Goal: Task Accomplishment & Management: Complete application form

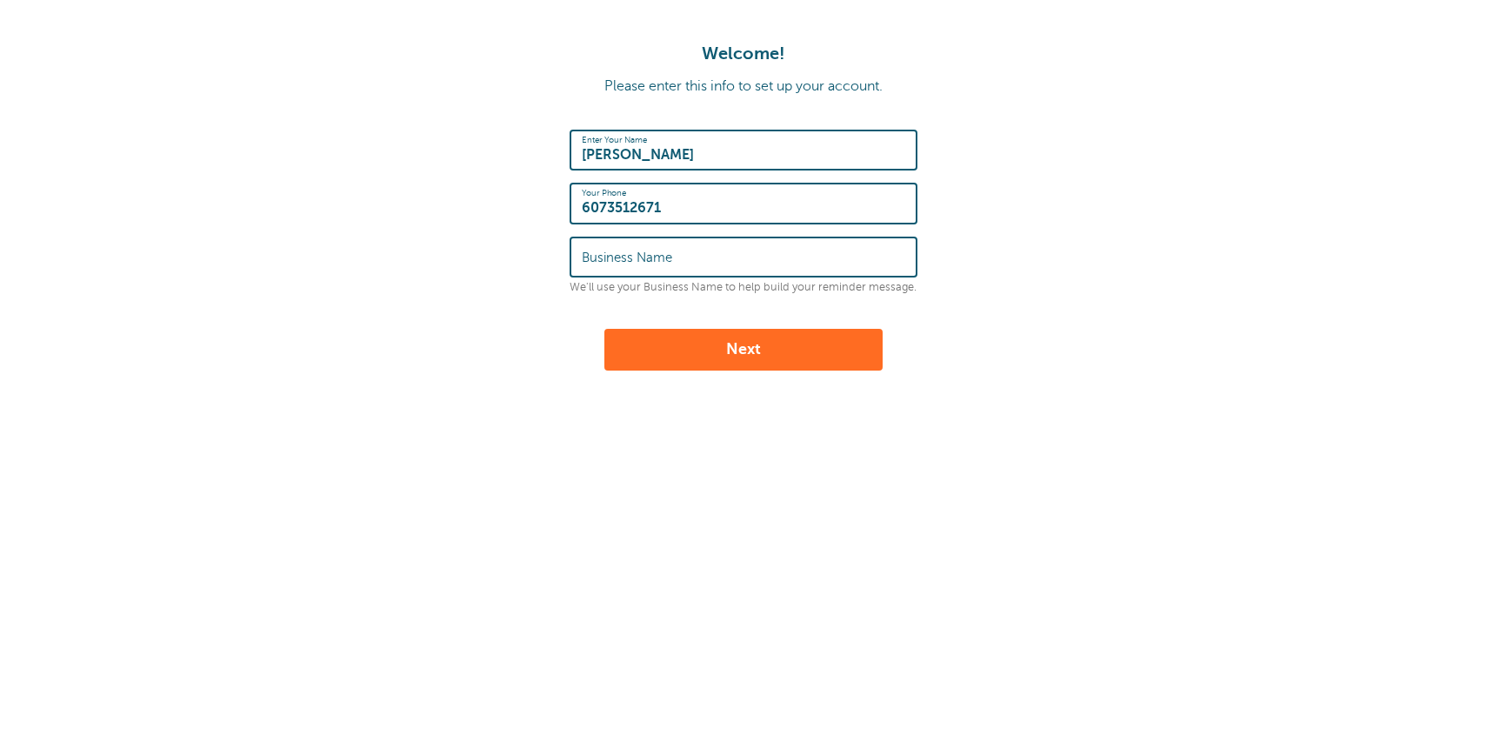
click at [650, 255] on label "Business Name" at bounding box center [627, 258] width 90 height 16
click at [650, 255] on input "Business Name" at bounding box center [744, 256] width 324 height 37
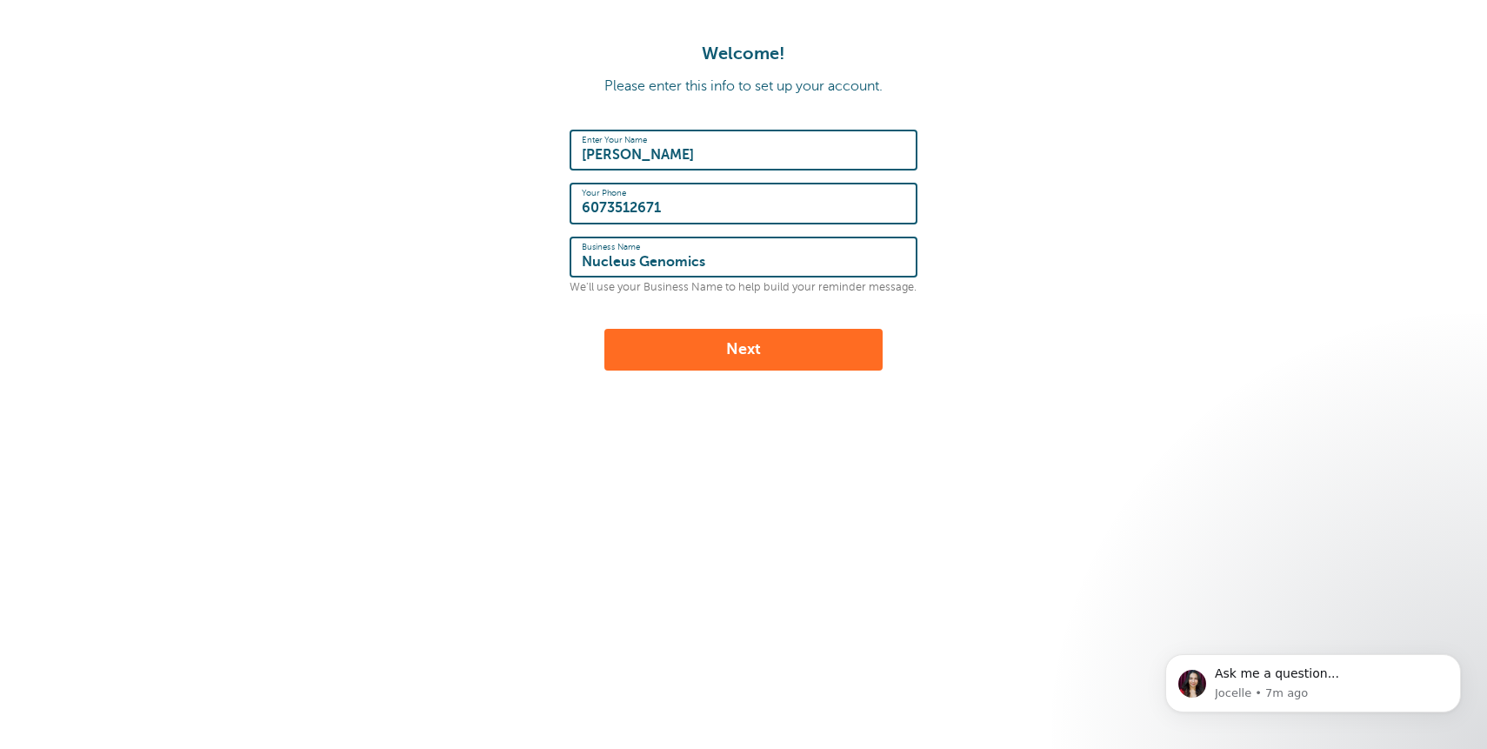
type input "Nucleus Genomics"
click at [702, 360] on button "Next" at bounding box center [744, 350] width 278 height 42
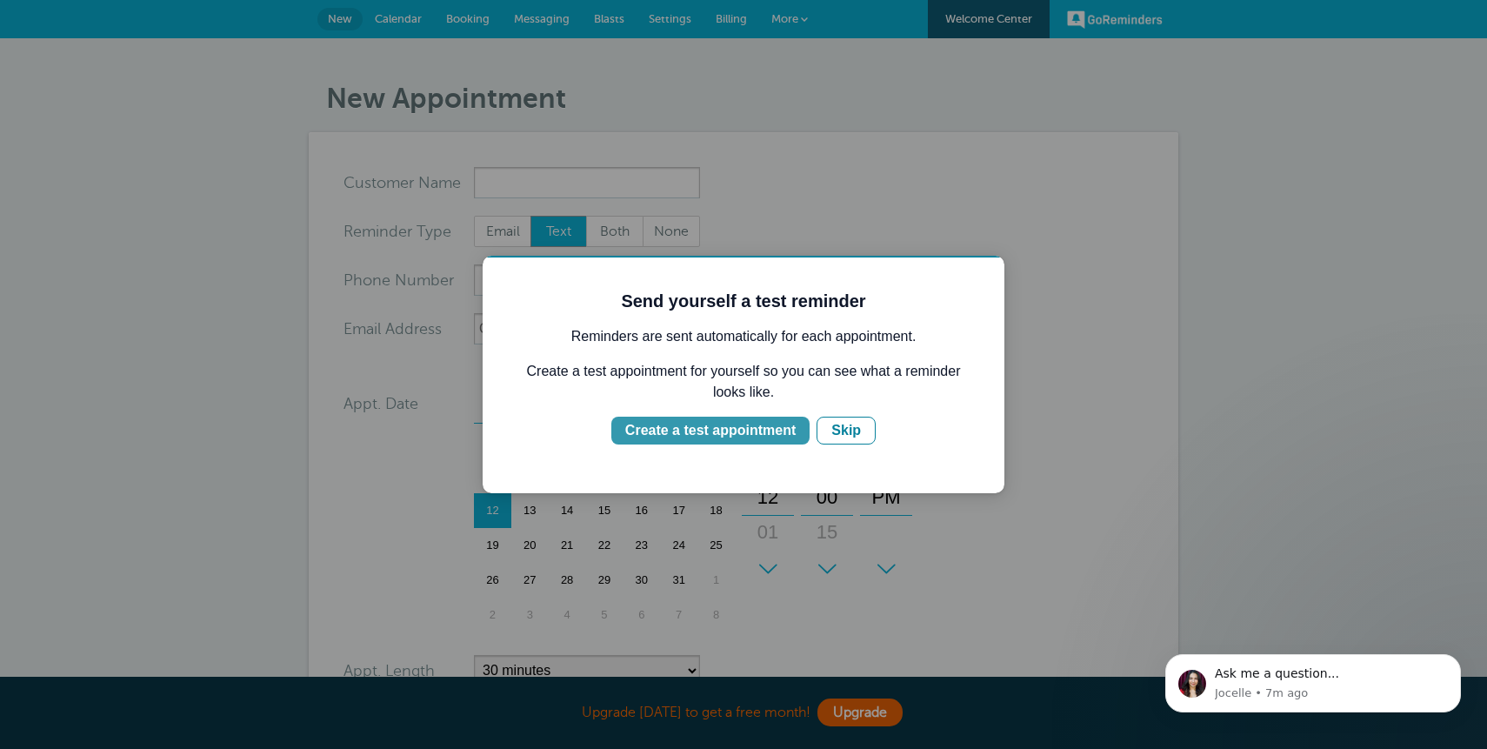
click at [738, 429] on div "Create a test appointment" at bounding box center [710, 430] width 170 height 21
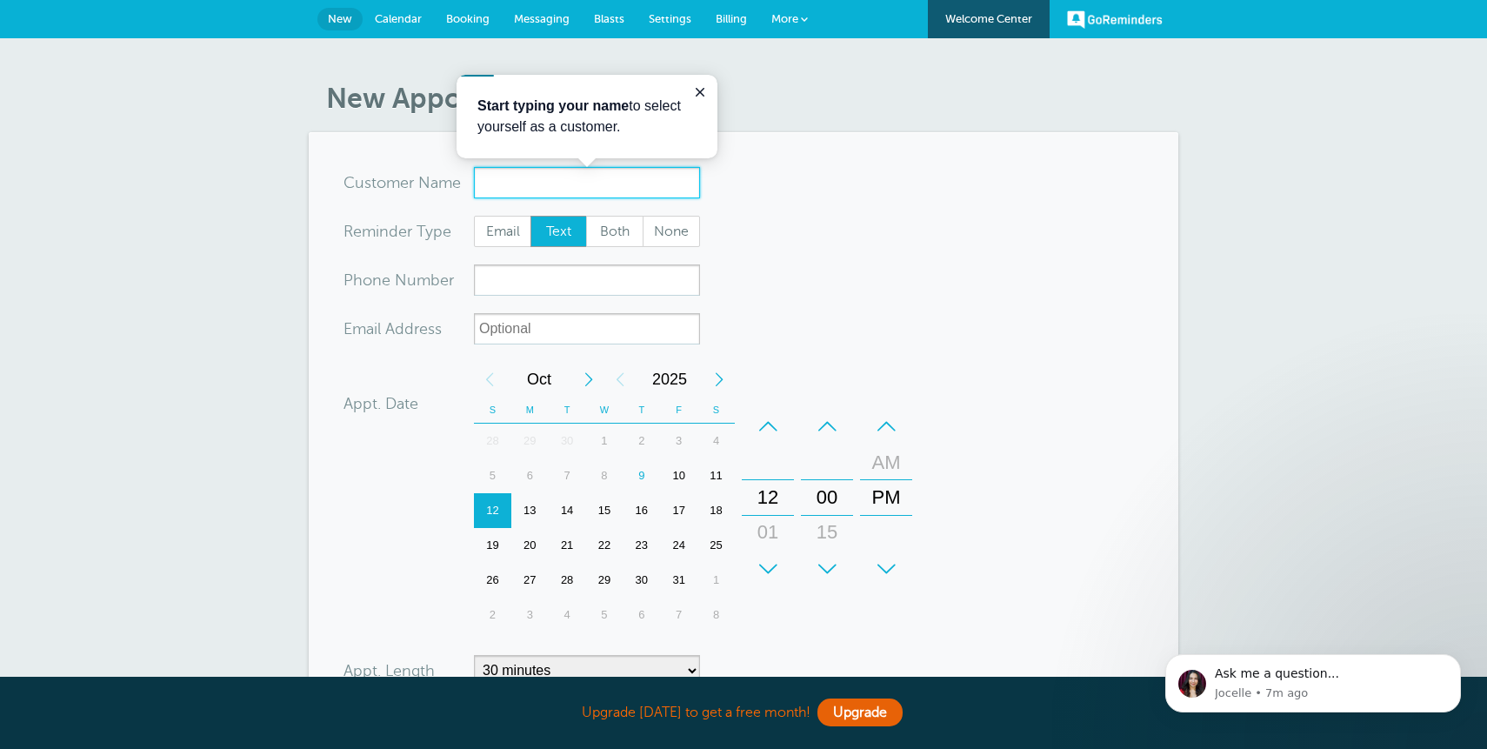
type input "H"
type input "Test Company"
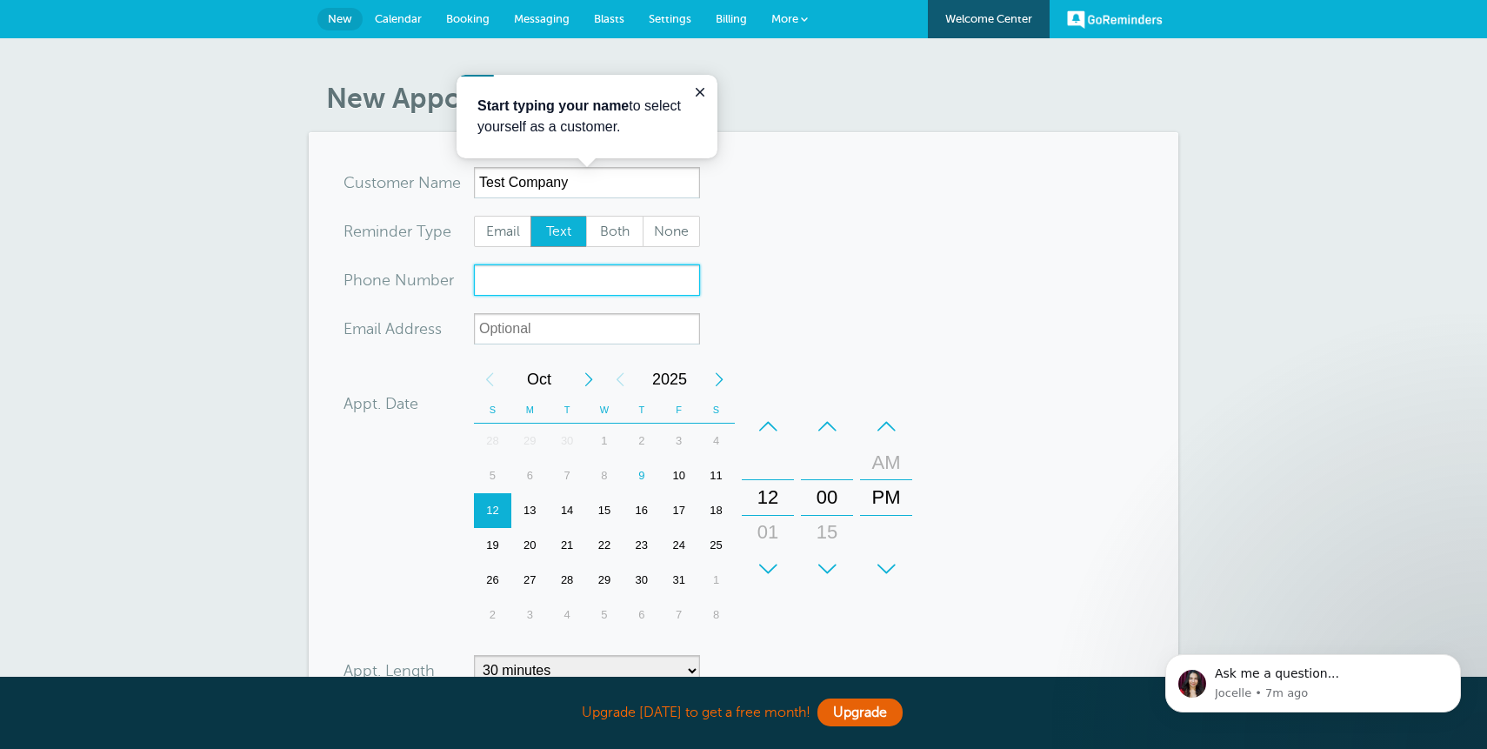
type input "5"
type input "6073512671"
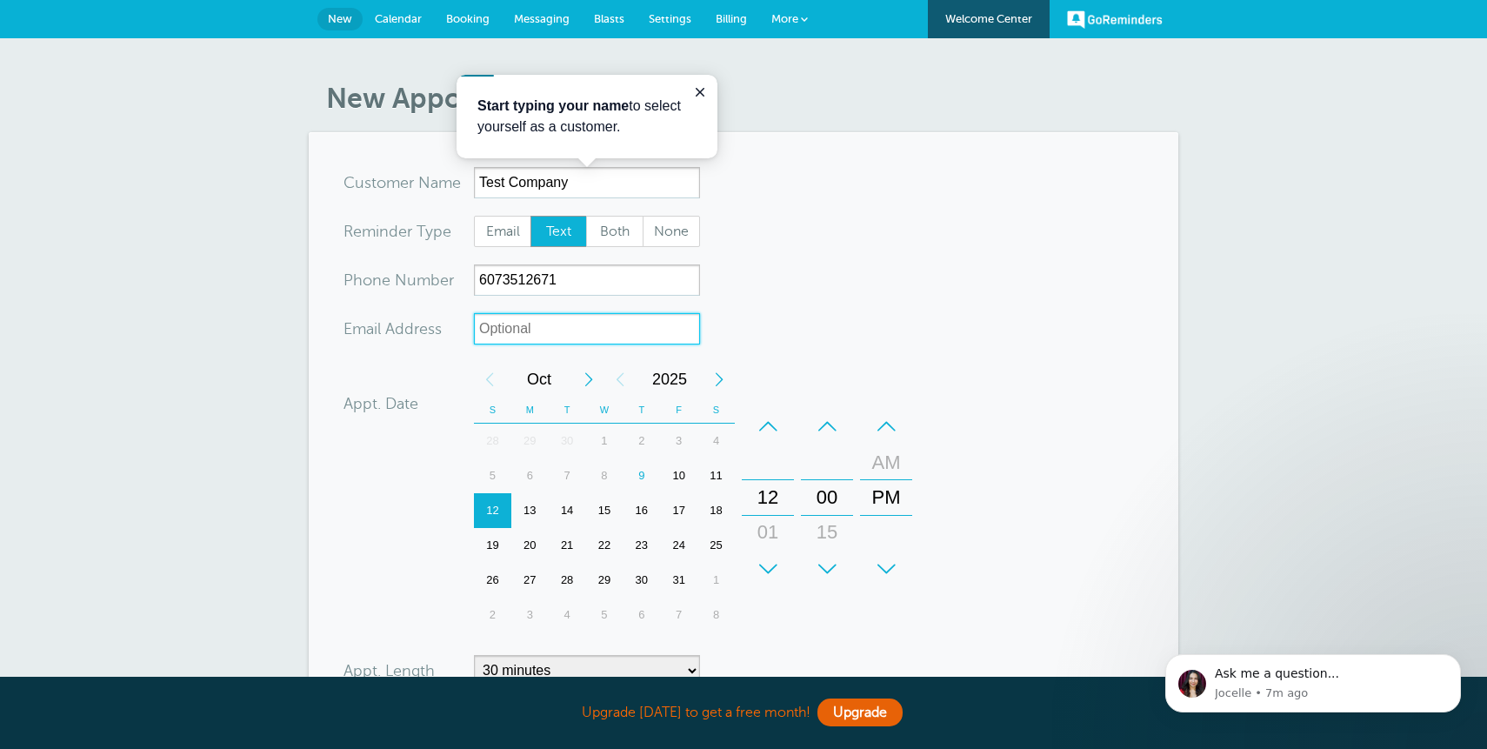
click at [578, 323] on input "xx-no-autofill" at bounding box center [587, 328] width 226 height 31
click at [776, 535] on div "01" at bounding box center [768, 532] width 42 height 35
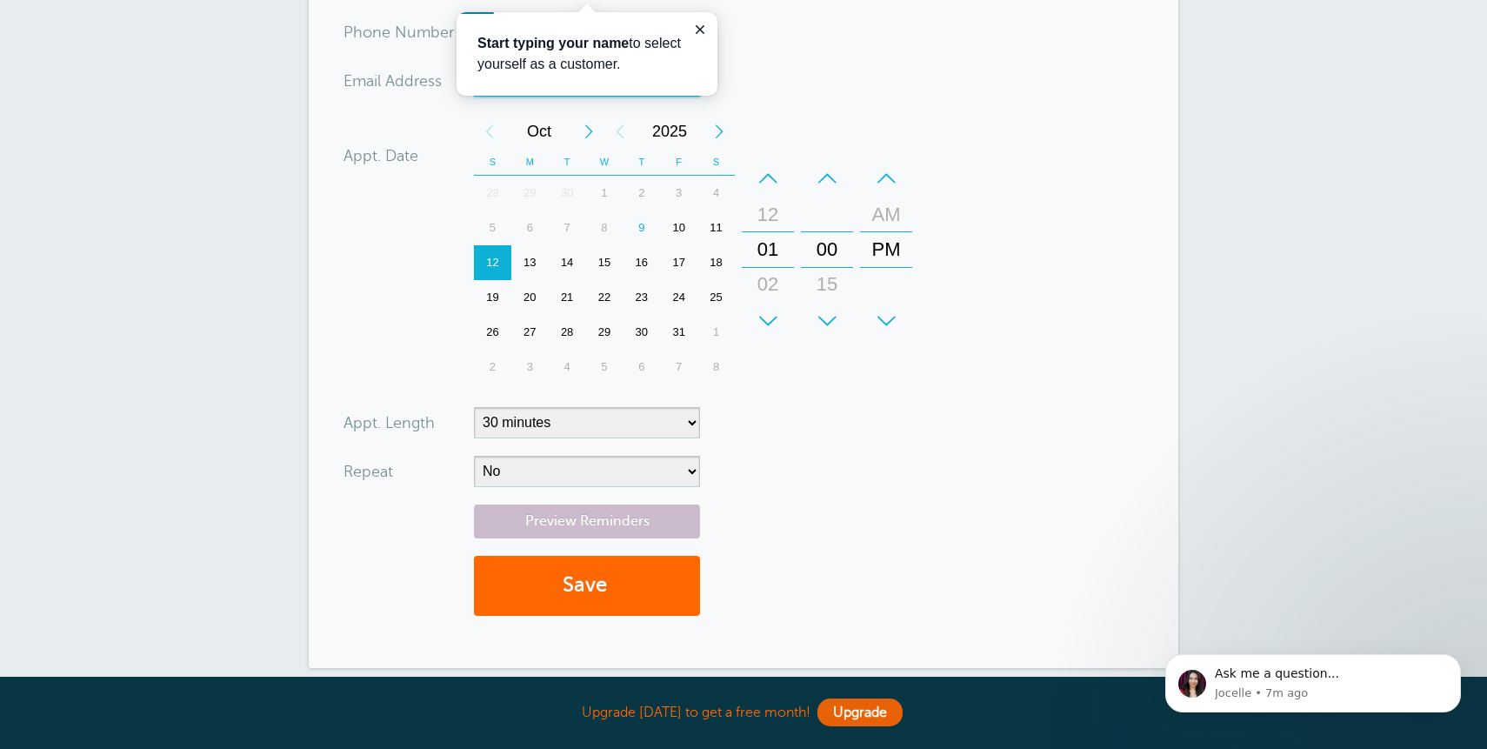
scroll to position [250, 0]
type input "alex@mynucleus.com"
click at [585, 587] on button "Save" at bounding box center [587, 584] width 226 height 60
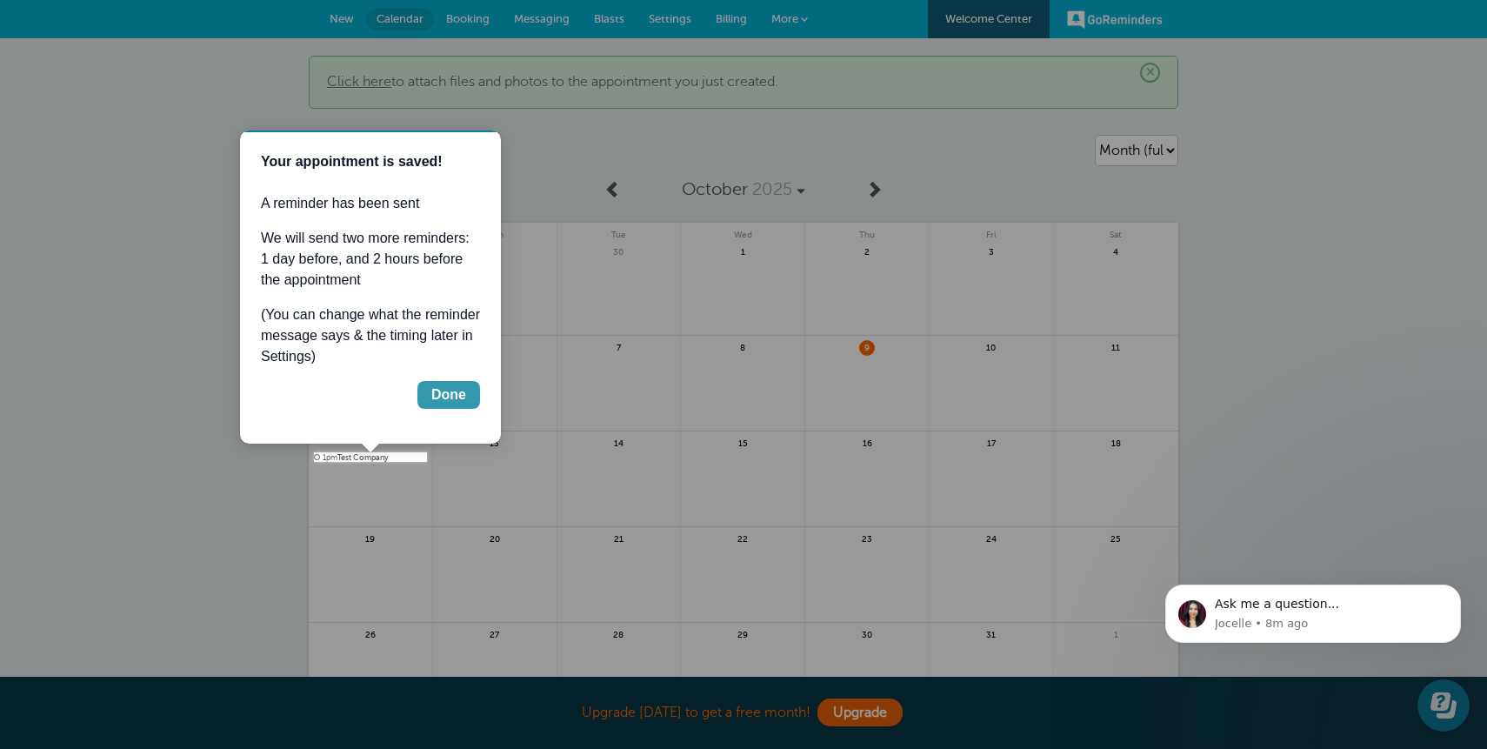
click at [460, 395] on div "Done" at bounding box center [448, 394] width 35 height 21
